Goal: Information Seeking & Learning: Learn about a topic

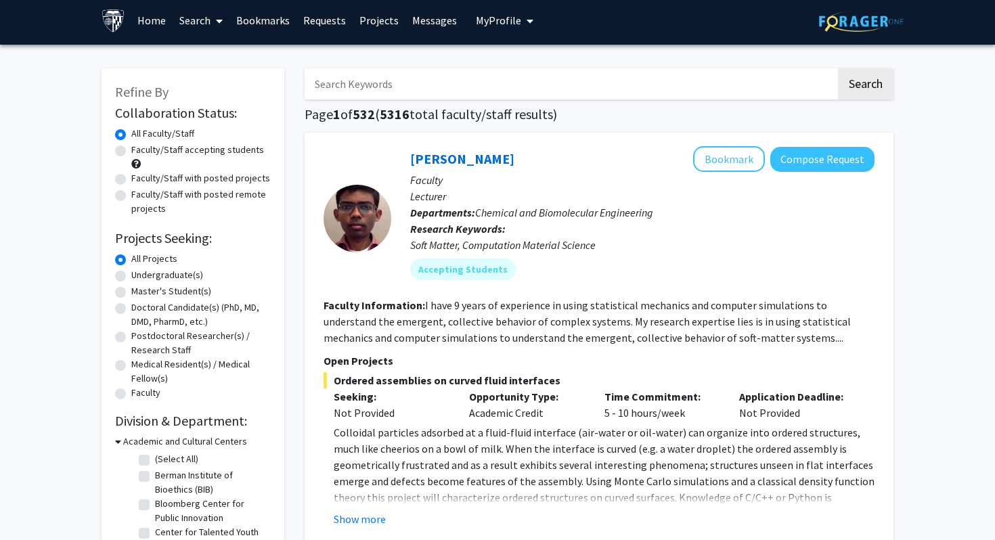
scroll to position [5, 0]
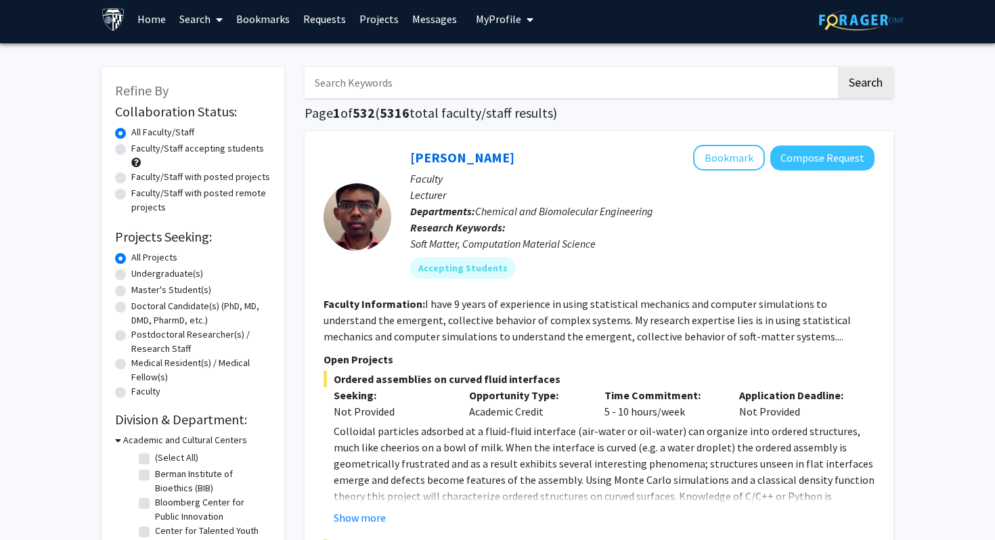
click at [158, 20] on link "Home" at bounding box center [152, 18] width 42 height 47
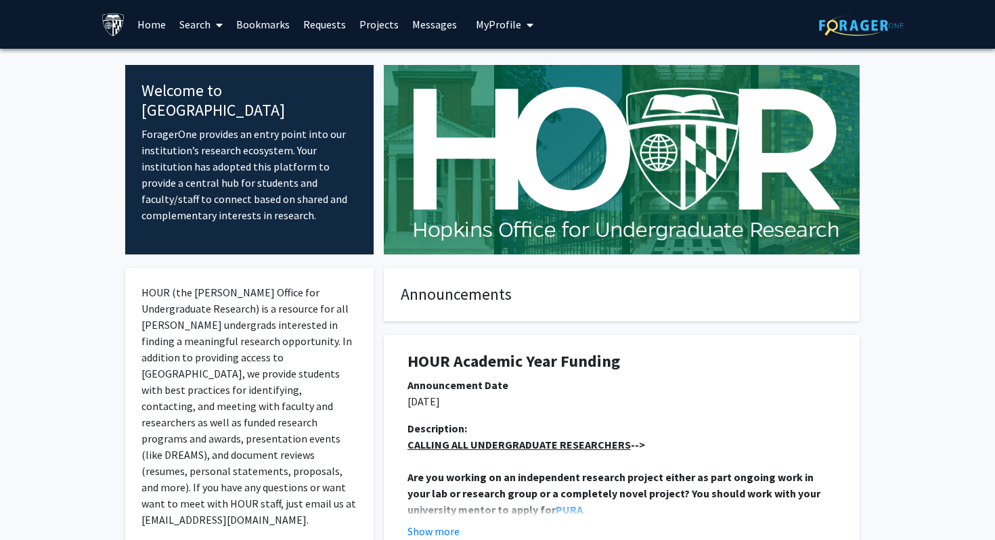
click at [206, 16] on link "Search" at bounding box center [201, 24] width 57 height 47
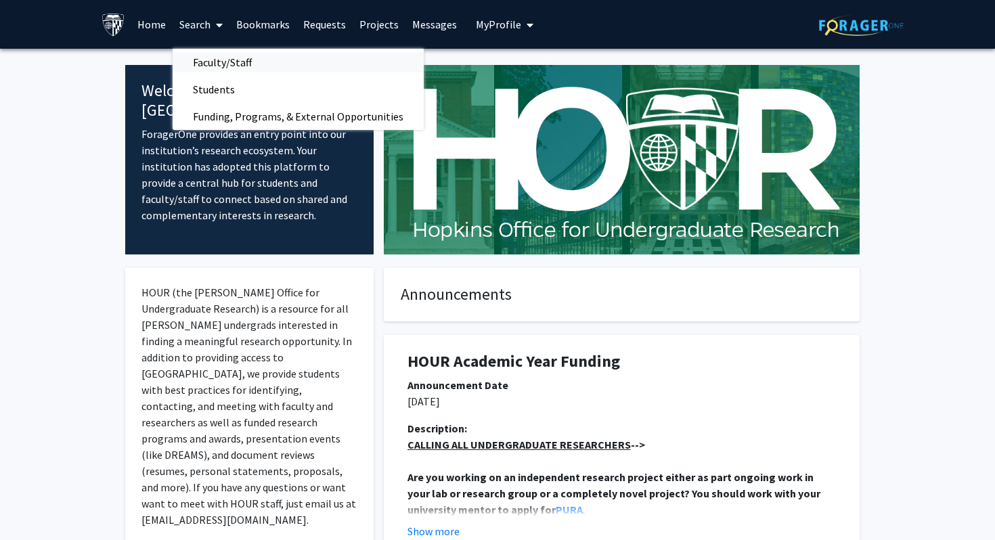
click at [222, 62] on span "Faculty/Staff" at bounding box center [223, 62] width 100 height 27
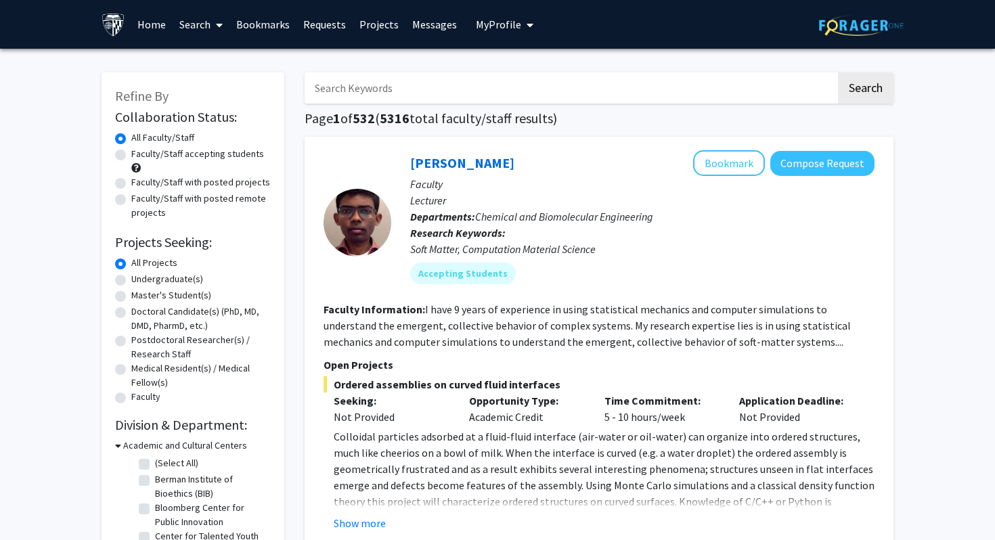
click at [391, 94] on input "Search Keywords" at bounding box center [570, 87] width 531 height 31
click at [838, 72] on button "Search" at bounding box center [866, 87] width 56 height 31
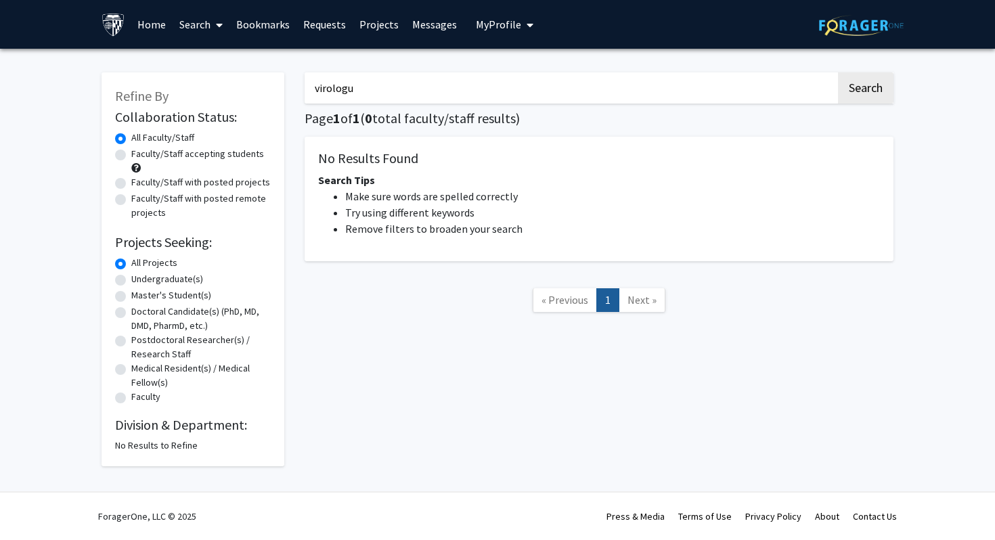
click at [422, 87] on input "virologu" at bounding box center [570, 87] width 531 height 31
click at [838, 72] on button "Search" at bounding box center [866, 87] width 56 height 31
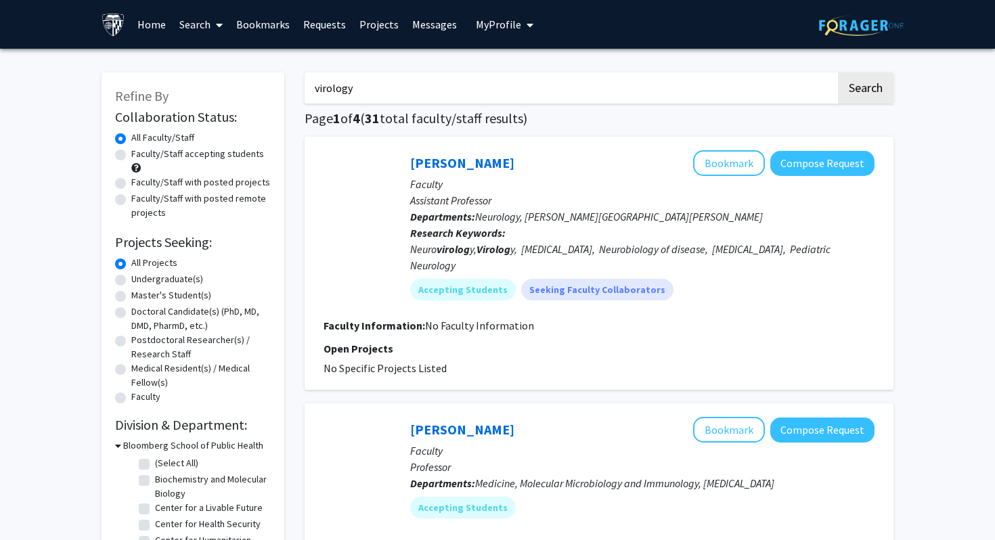
click at [838, 72] on button "Search" at bounding box center [866, 87] width 56 height 31
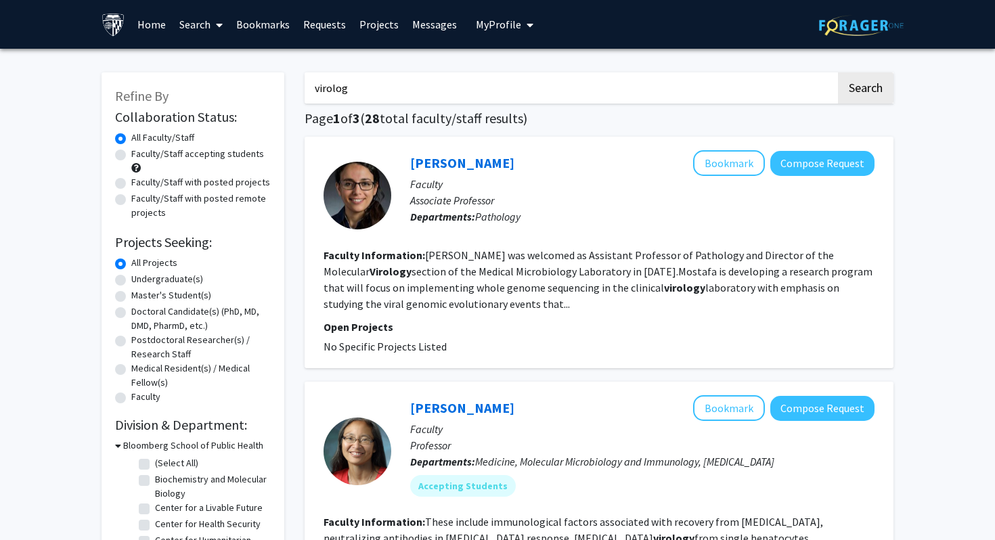
type input "virolog"
click at [838, 72] on button "Search" at bounding box center [866, 87] width 56 height 31
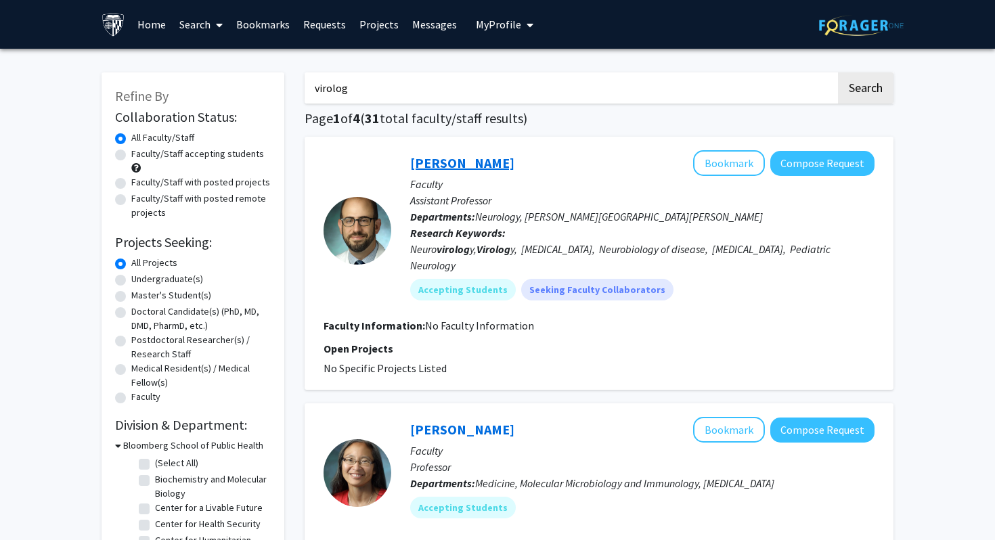
click at [444, 160] on link "[PERSON_NAME]" at bounding box center [462, 162] width 104 height 17
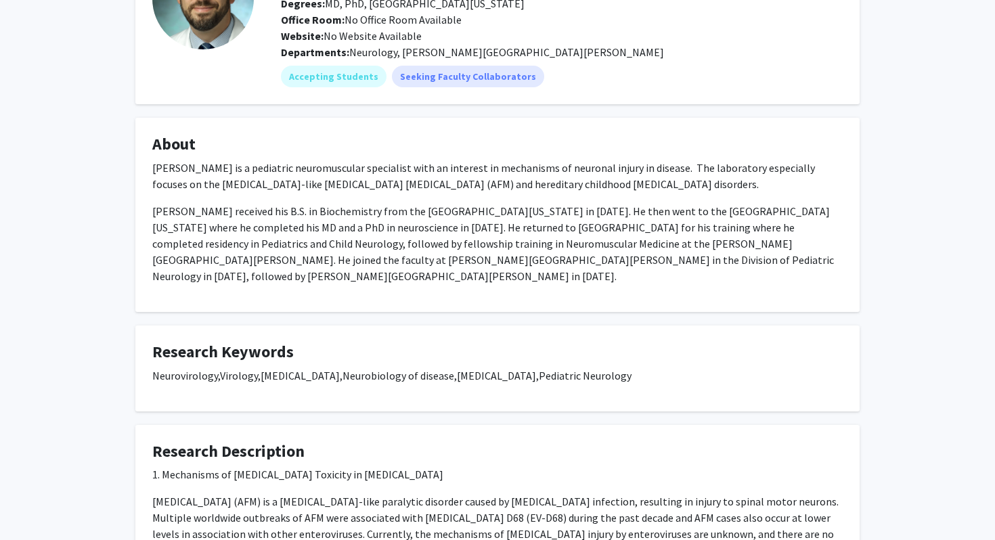
scroll to position [130, 0]
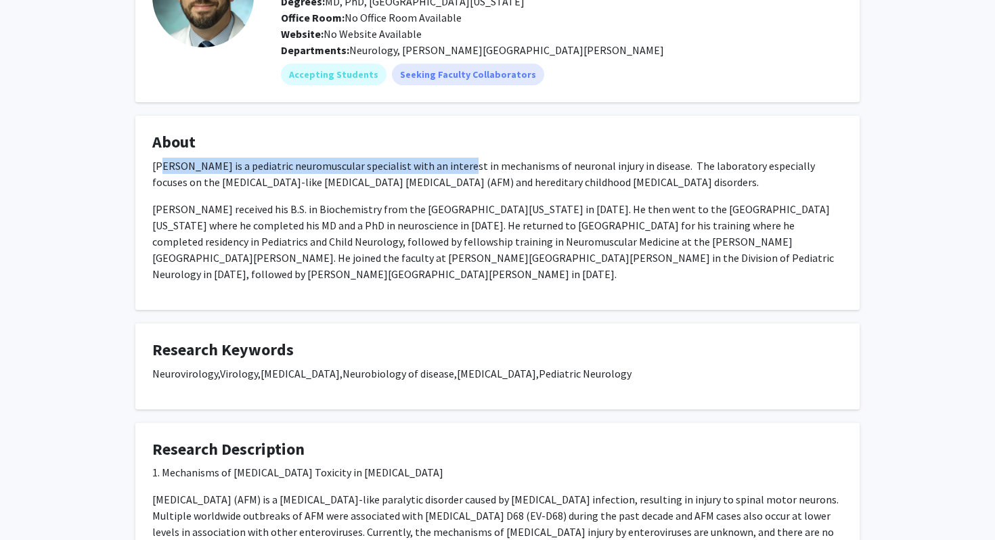
drag, startPoint x: 163, startPoint y: 160, endPoint x: 443, endPoint y: 167, distance: 279.7
click at [443, 167] on p "[PERSON_NAME] is a pediatric neuromuscular specialist with an interest in mecha…" at bounding box center [497, 174] width 691 height 32
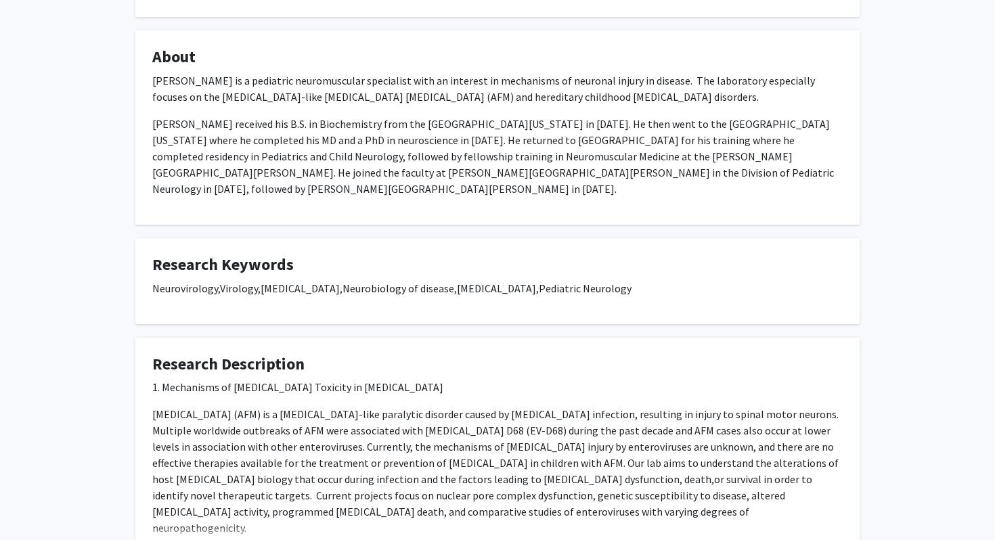
scroll to position [324, 0]
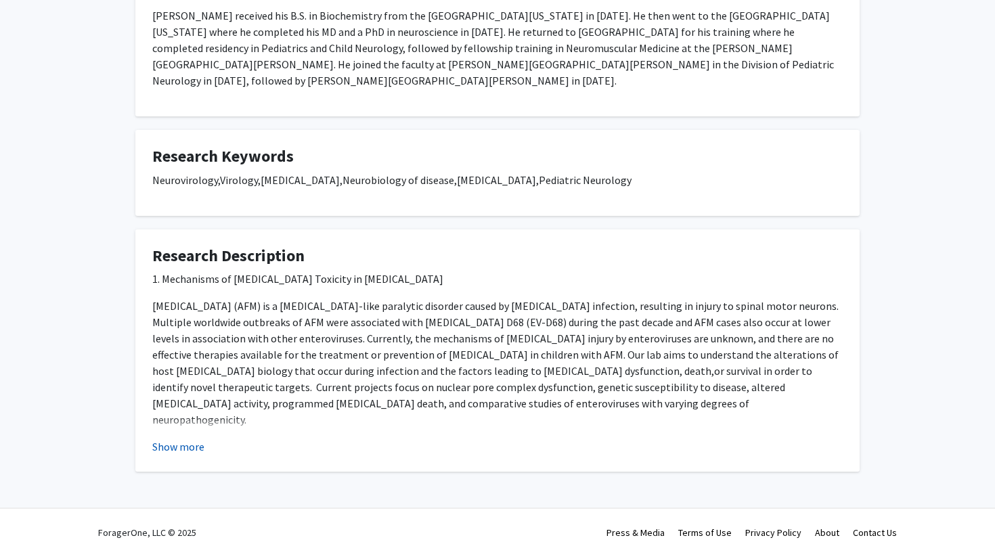
click at [186, 439] on button "Show more" at bounding box center [178, 447] width 52 height 16
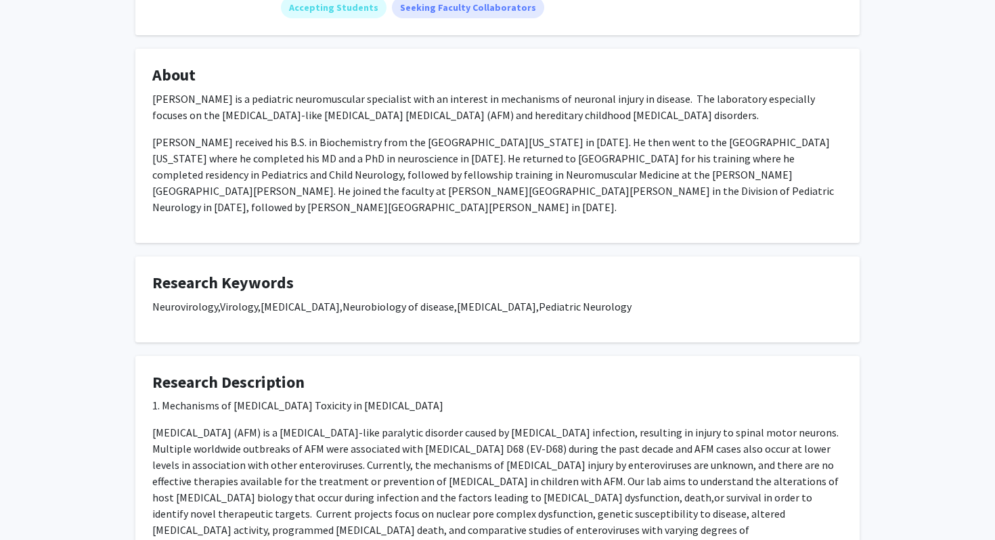
scroll to position [346, 0]
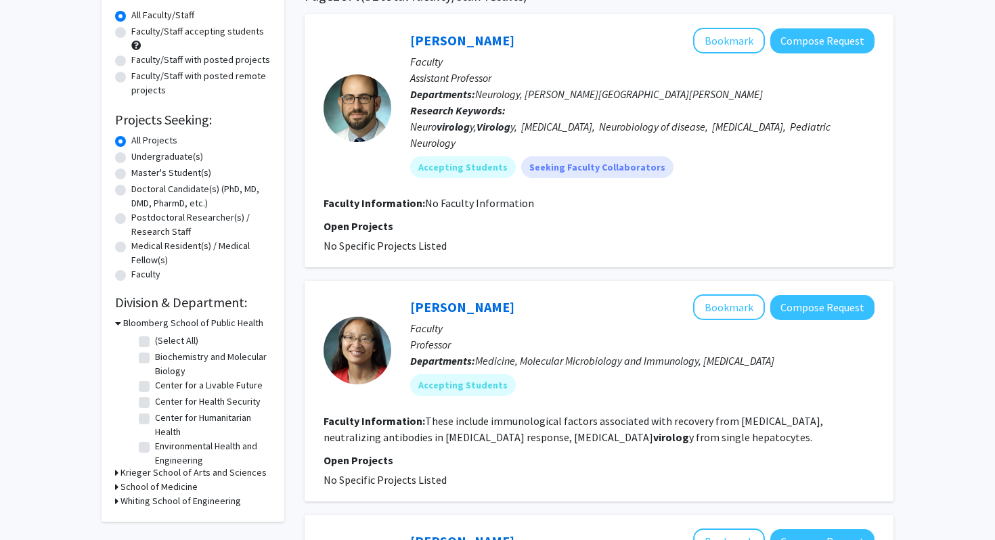
scroll to position [196, 0]
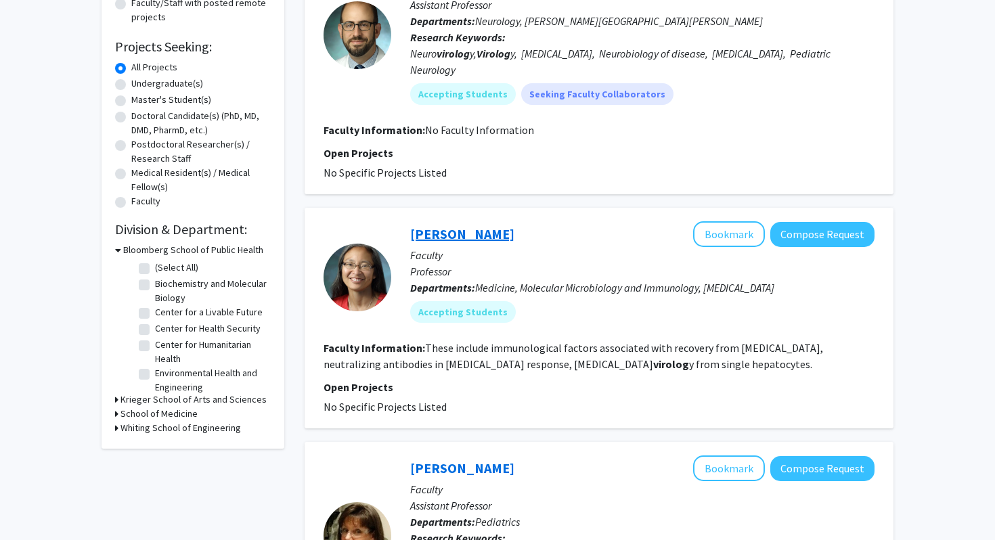
click at [447, 236] on link "[PERSON_NAME]" at bounding box center [462, 233] width 104 height 17
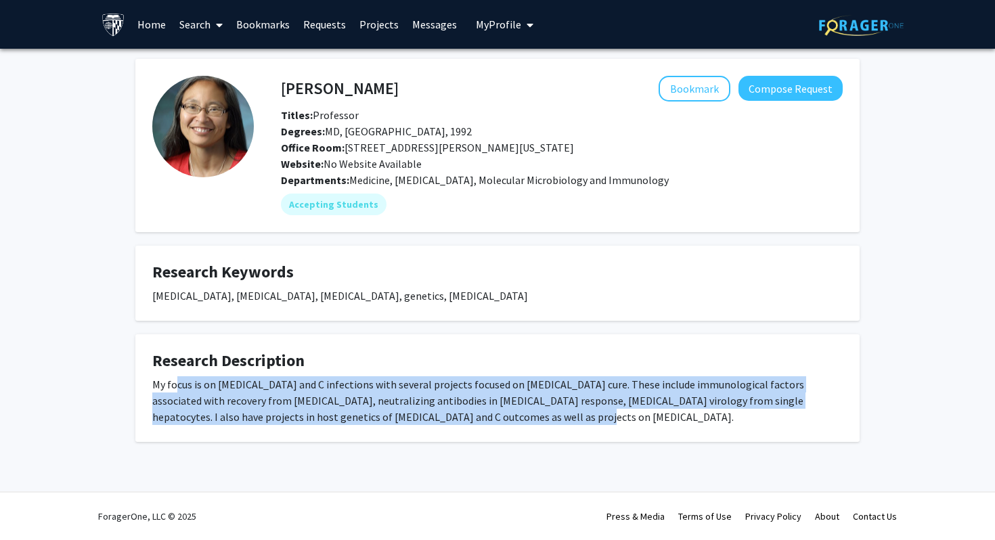
drag, startPoint x: 194, startPoint y: 378, endPoint x: 462, endPoint y: 416, distance: 270.7
click at [462, 416] on div "My focus is on [MEDICAL_DATA] and C infections with several projects focused on…" at bounding box center [497, 400] width 691 height 49
drag, startPoint x: 475, startPoint y: 416, endPoint x: 208, endPoint y: 385, distance: 269.2
click at [208, 385] on div "My focus is on [MEDICAL_DATA] and C infections with several projects focused on…" at bounding box center [497, 400] width 691 height 49
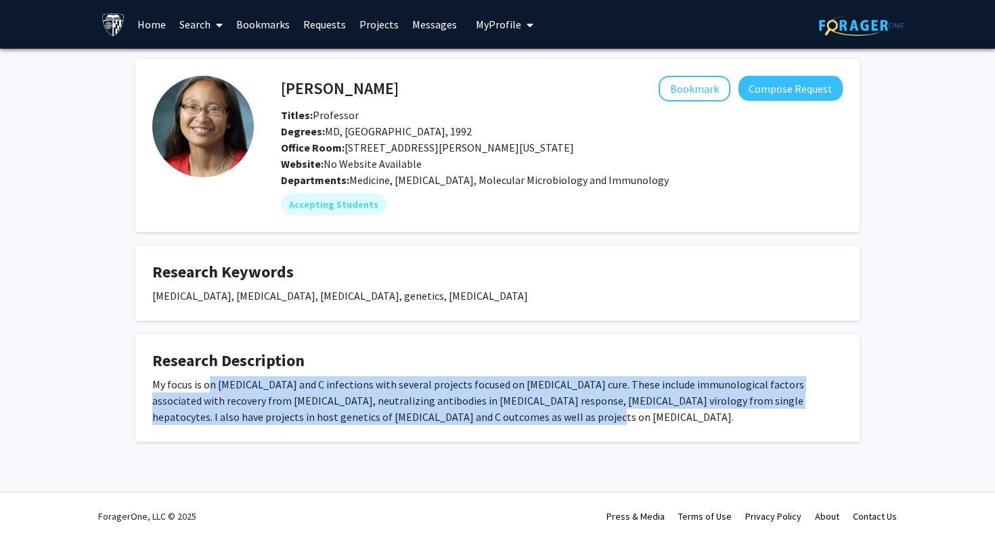
click at [208, 385] on div "My focus is on [MEDICAL_DATA] and C infections with several projects focused on…" at bounding box center [497, 400] width 691 height 49
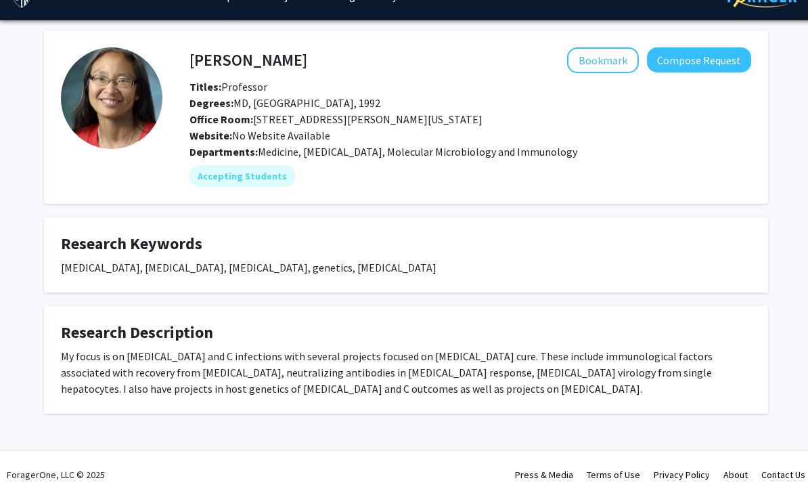
scroll to position [33, 0]
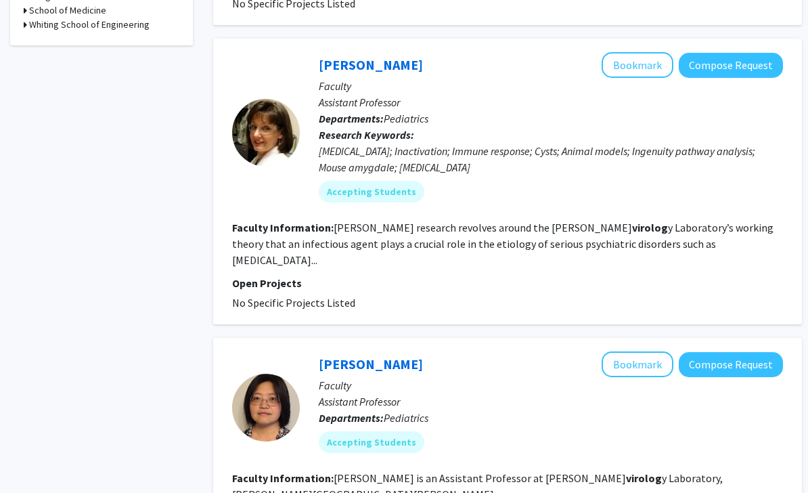
scroll to position [594, 0]
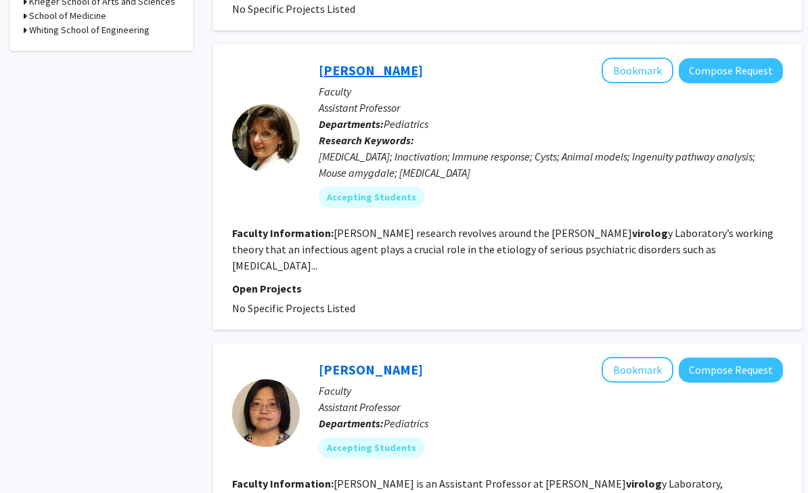
click at [363, 68] on link "[PERSON_NAME]" at bounding box center [371, 70] width 104 height 17
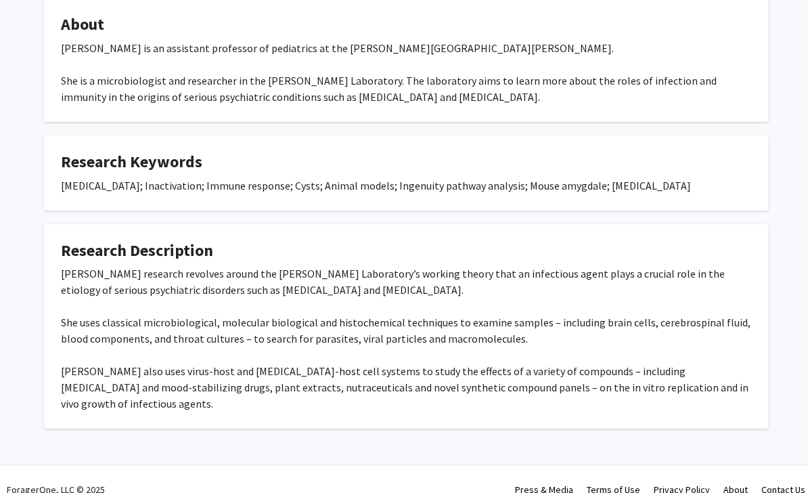
scroll to position [252, 0]
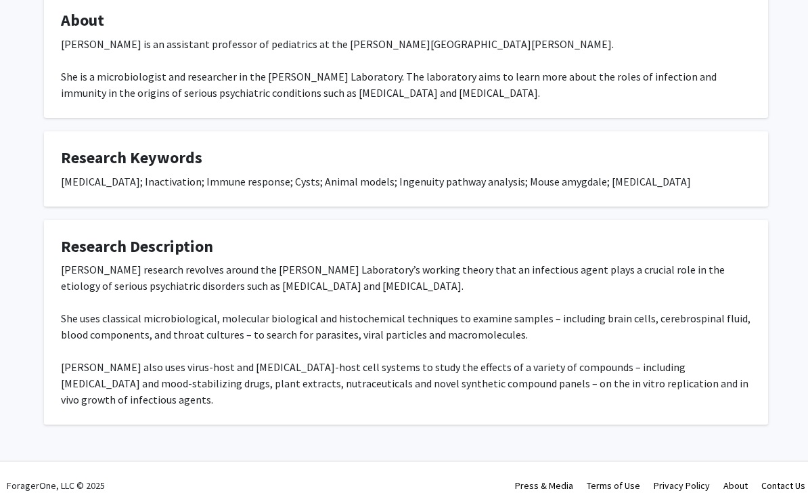
click at [464, 292] on div "[PERSON_NAME] research revolves around the [PERSON_NAME] Laboratory’s working t…" at bounding box center [406, 334] width 691 height 146
drag, startPoint x: 124, startPoint y: 285, endPoint x: 219, endPoint y: 291, distance: 95.0
click at [219, 291] on div "[PERSON_NAME] research revolves around the [PERSON_NAME] Laboratory’s working t…" at bounding box center [406, 334] width 691 height 146
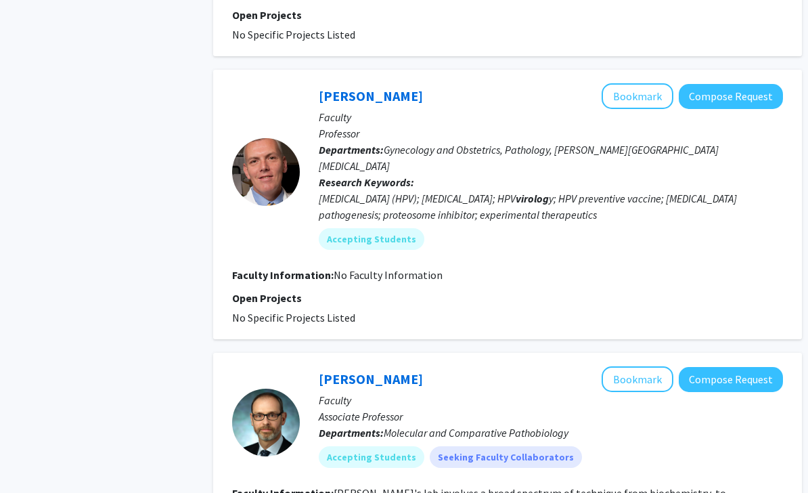
scroll to position [1109, 0]
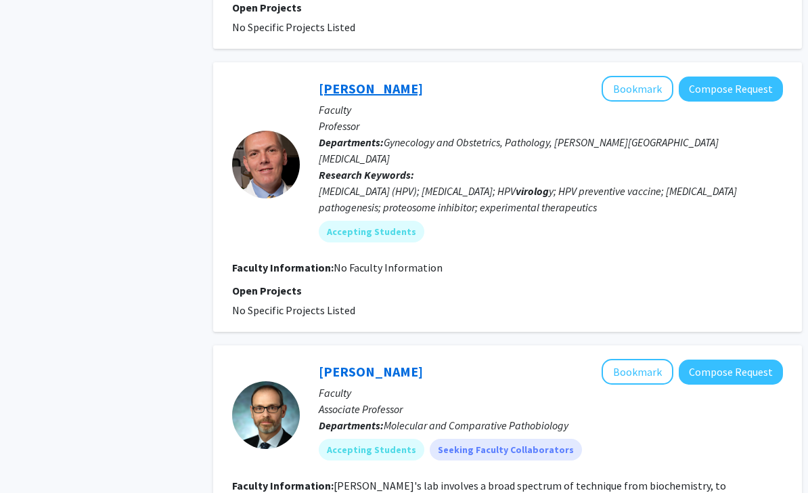
click at [354, 80] on link "[PERSON_NAME]" at bounding box center [371, 88] width 104 height 17
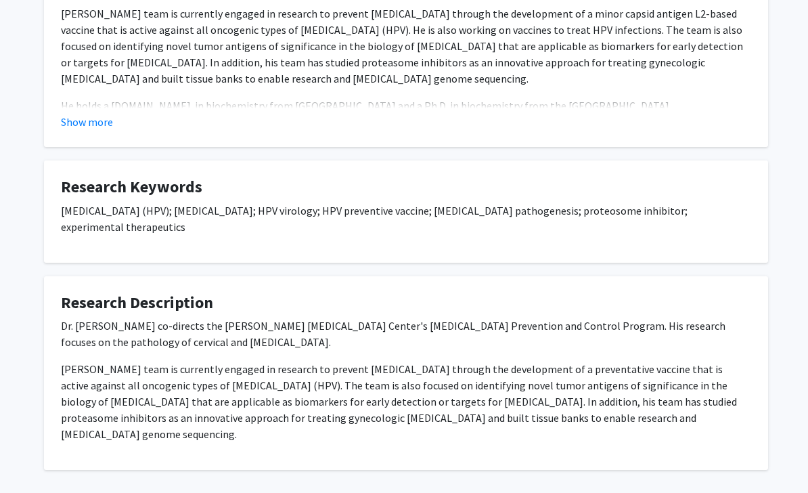
scroll to position [387, 0]
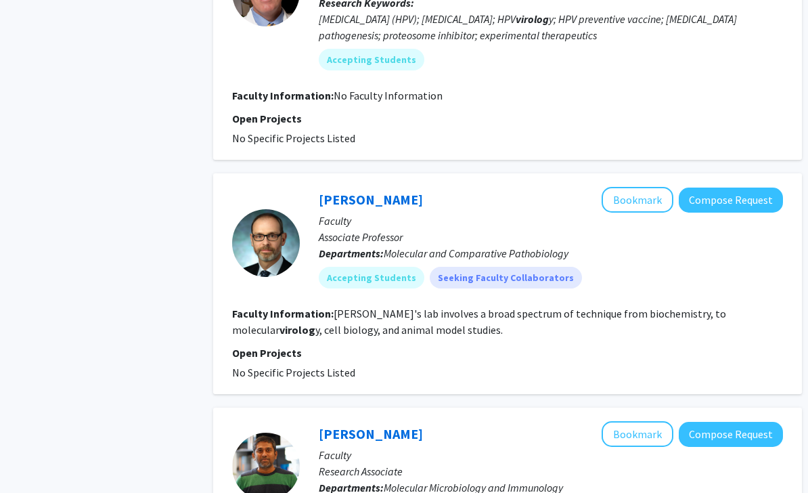
scroll to position [1280, 0]
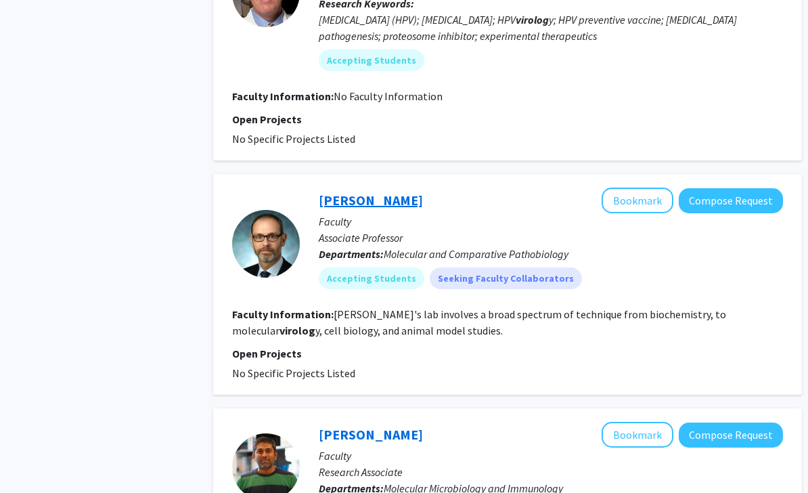
click at [356, 192] on link "[PERSON_NAME]" at bounding box center [371, 200] width 104 height 17
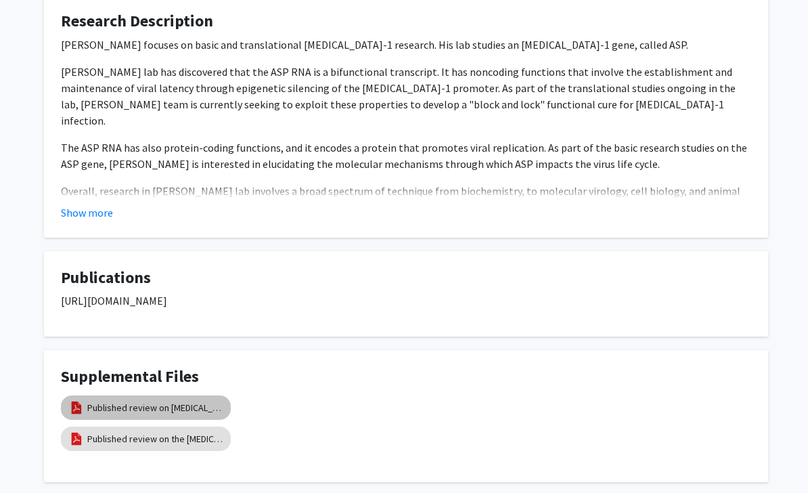
scroll to position [337, 0]
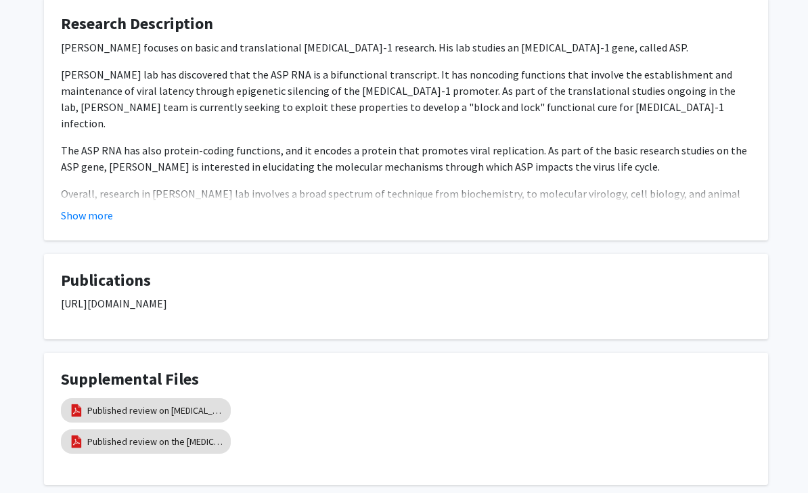
click at [84, 223] on div "Show more" at bounding box center [406, 215] width 691 height 16
click at [84, 211] on button "Show more" at bounding box center [87, 215] width 52 height 16
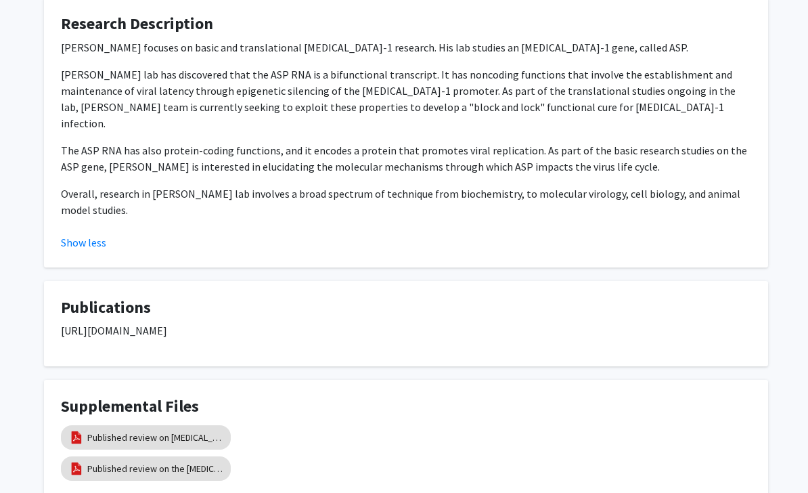
scroll to position [322, 0]
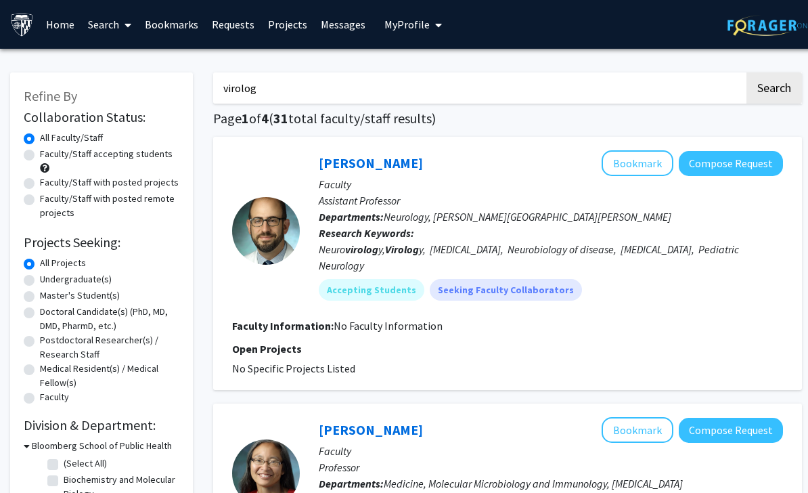
click at [293, 96] on input "virolog" at bounding box center [478, 87] width 531 height 31
type input "virology"
click at [747, 72] on button "Search" at bounding box center [775, 87] width 56 height 31
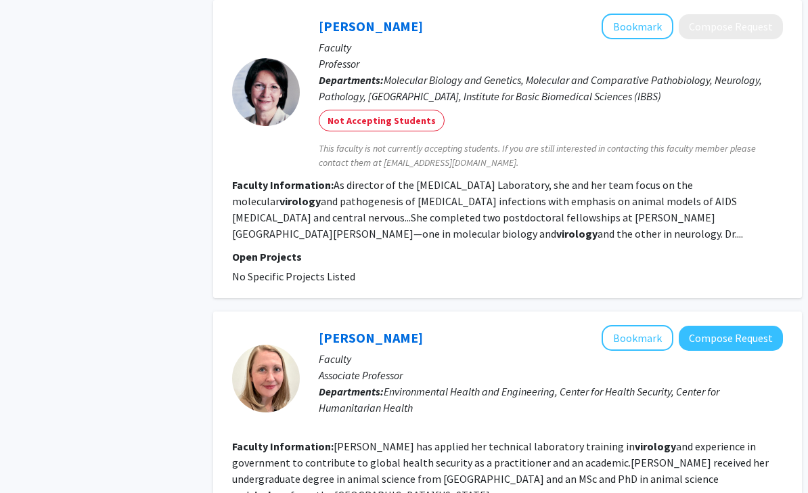
scroll to position [2212, 0]
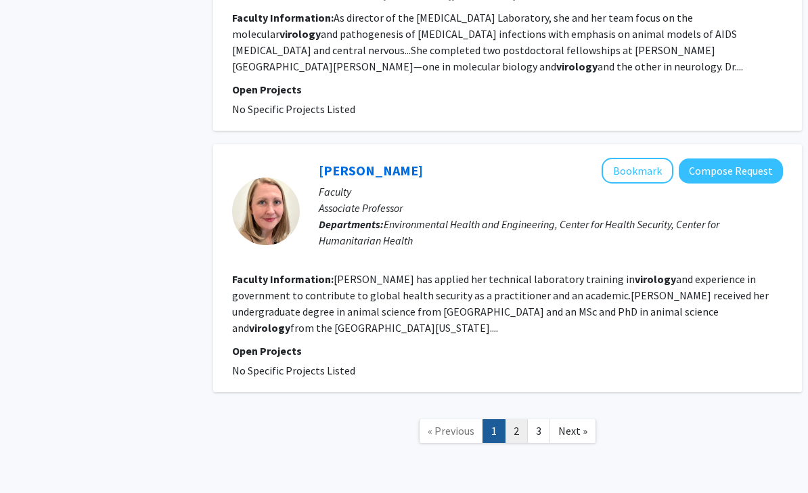
click at [518, 419] on link "2" at bounding box center [516, 431] width 23 height 24
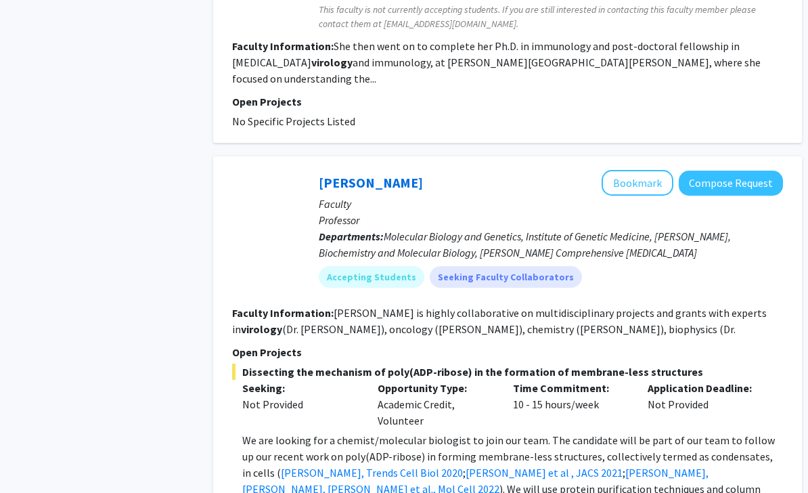
scroll to position [1399, 0]
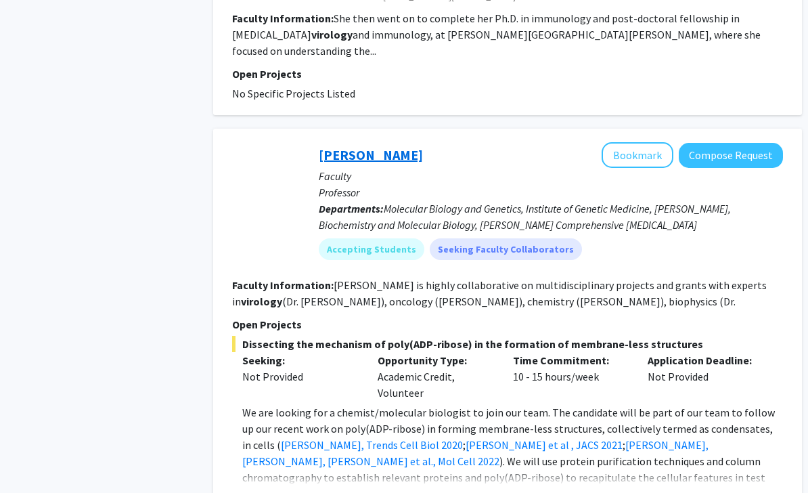
click at [357, 146] on link "[PERSON_NAME]" at bounding box center [371, 154] width 104 height 17
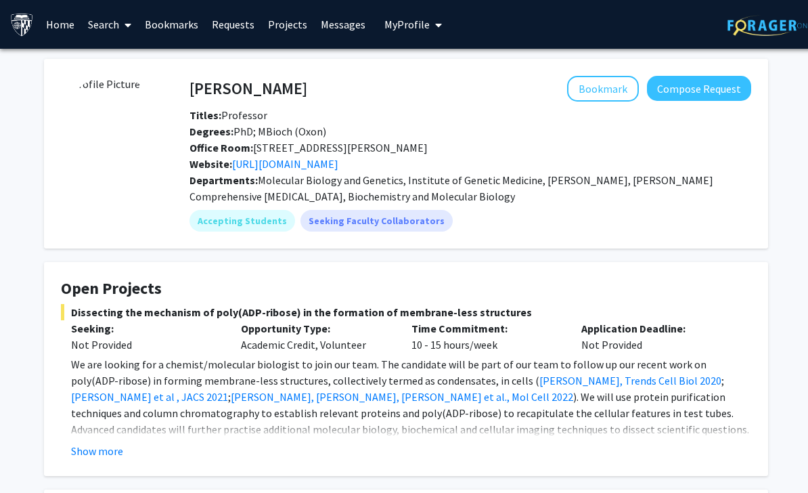
scroll to position [152, 0]
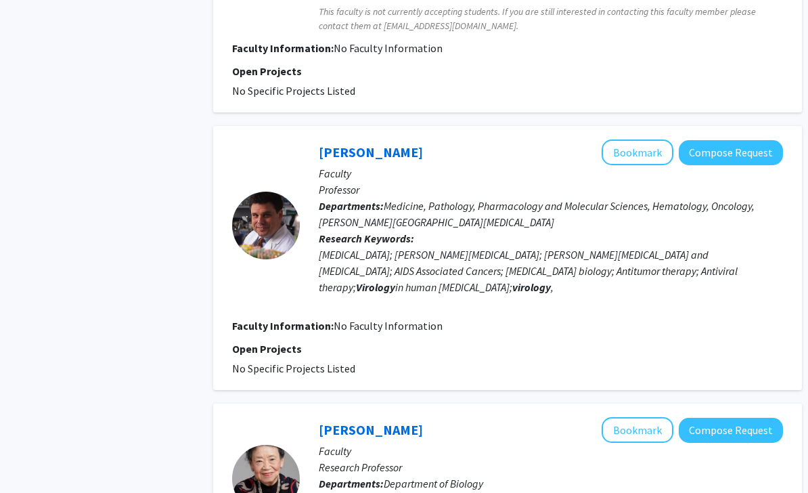
scroll to position [2345, 0]
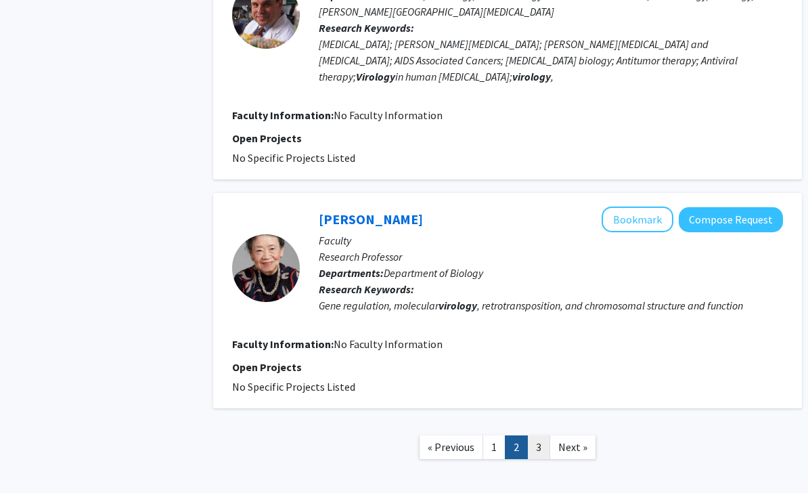
click at [545, 435] on link "3" at bounding box center [538, 447] width 23 height 24
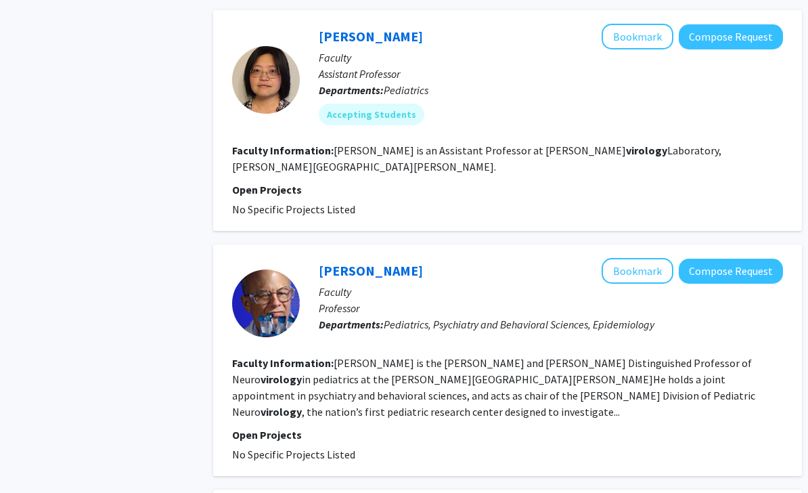
scroll to position [1498, 0]
